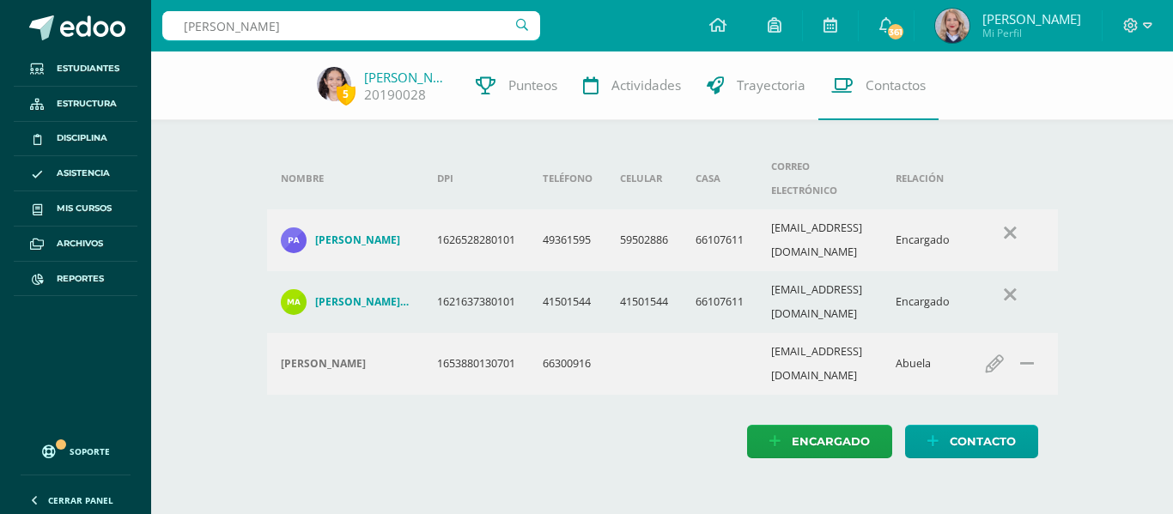
click at [307, 15] on input "fryd" at bounding box center [351, 25] width 378 height 29
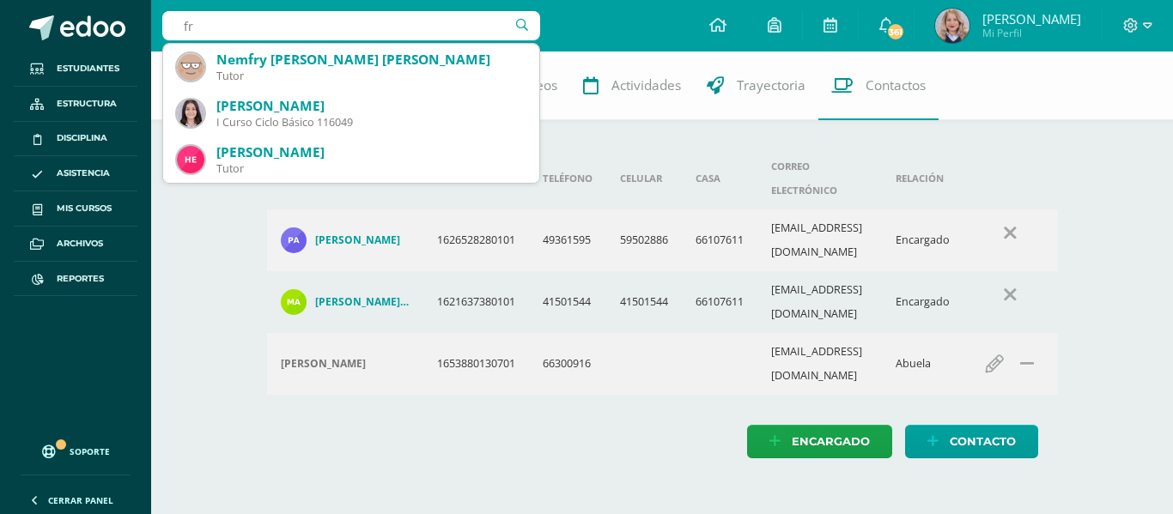
type input "f"
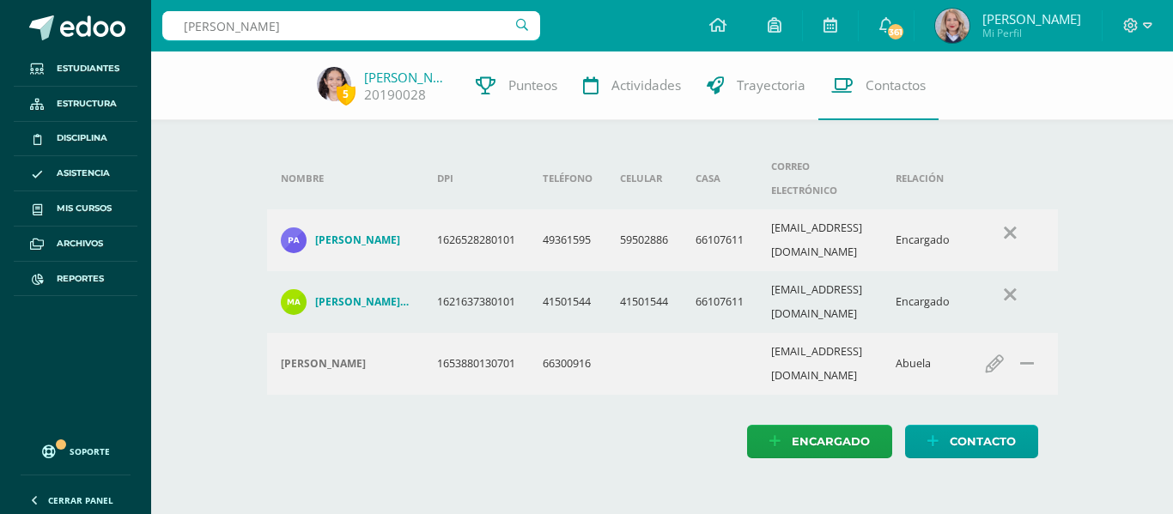
type input "Guadalupe martinez"
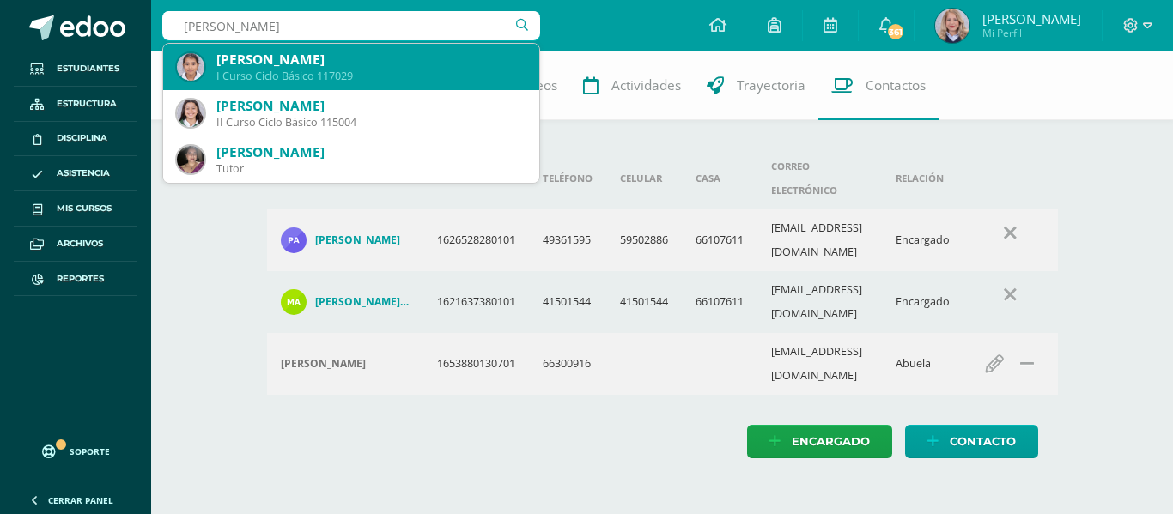
click at [407, 64] on div "[PERSON_NAME]" at bounding box center [370, 60] width 309 height 18
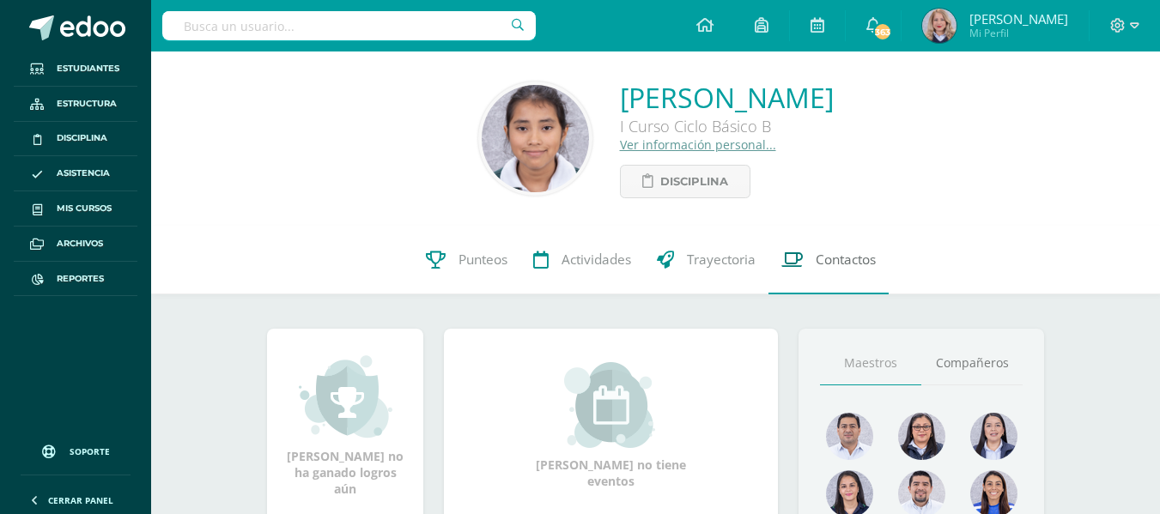
click at [837, 253] on span "Contactos" at bounding box center [846, 260] width 60 height 18
